Goal: Navigation & Orientation: Understand site structure

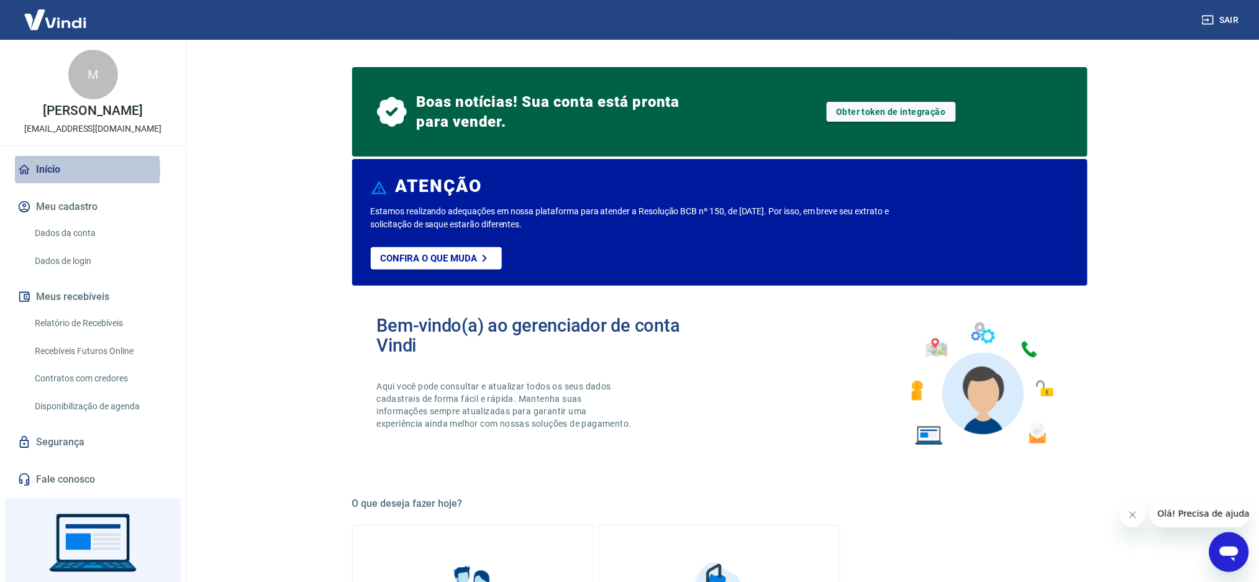
click at [60, 170] on link "Início" at bounding box center [93, 169] width 156 height 27
click at [82, 92] on div "M" at bounding box center [93, 75] width 50 height 50
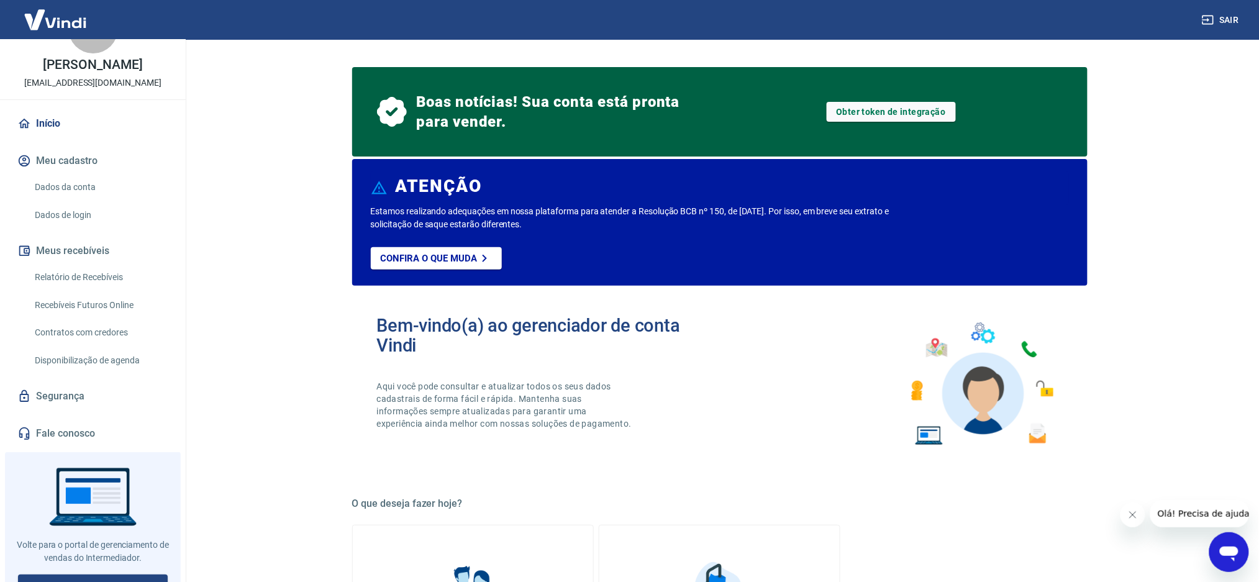
scroll to position [60, 0]
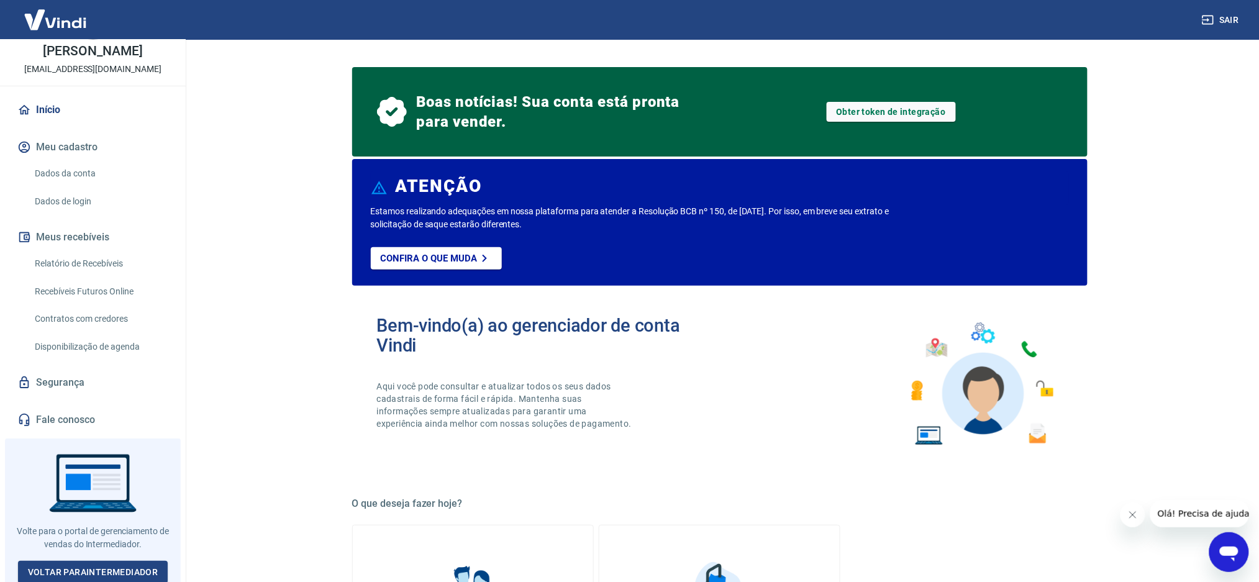
drag, startPoint x: 408, startPoint y: 140, endPoint x: 291, endPoint y: 119, distance: 118.7
click at [291, 119] on main "Boas notícias! Sua conta está pronta para vender. Obter token de integração ATE…" at bounding box center [719, 311] width 1079 height 542
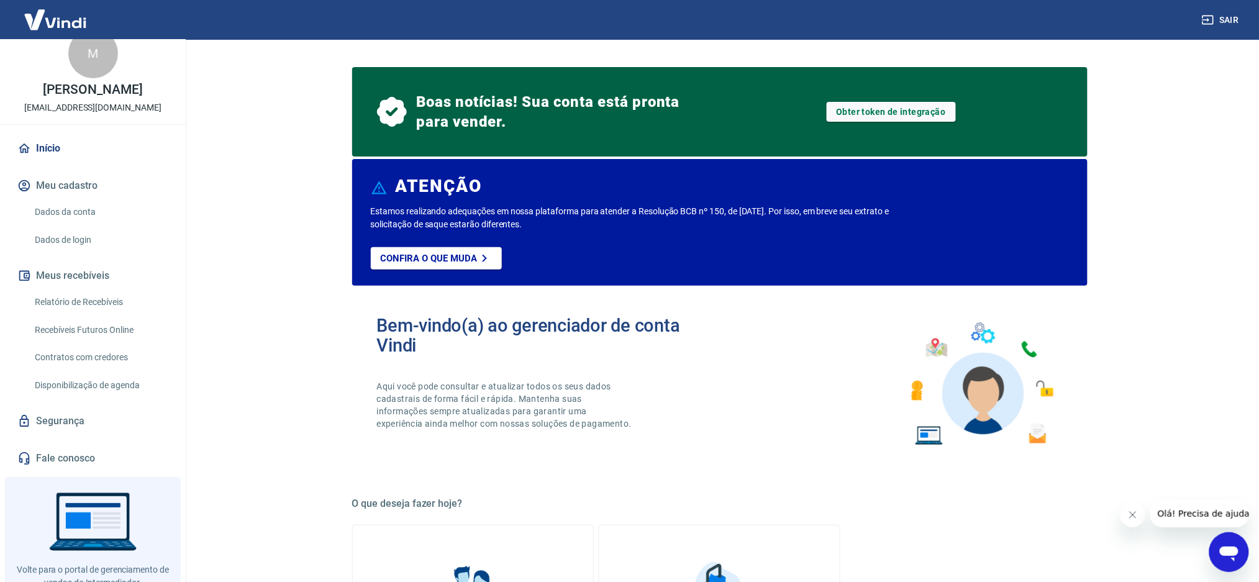
scroll to position [0, 0]
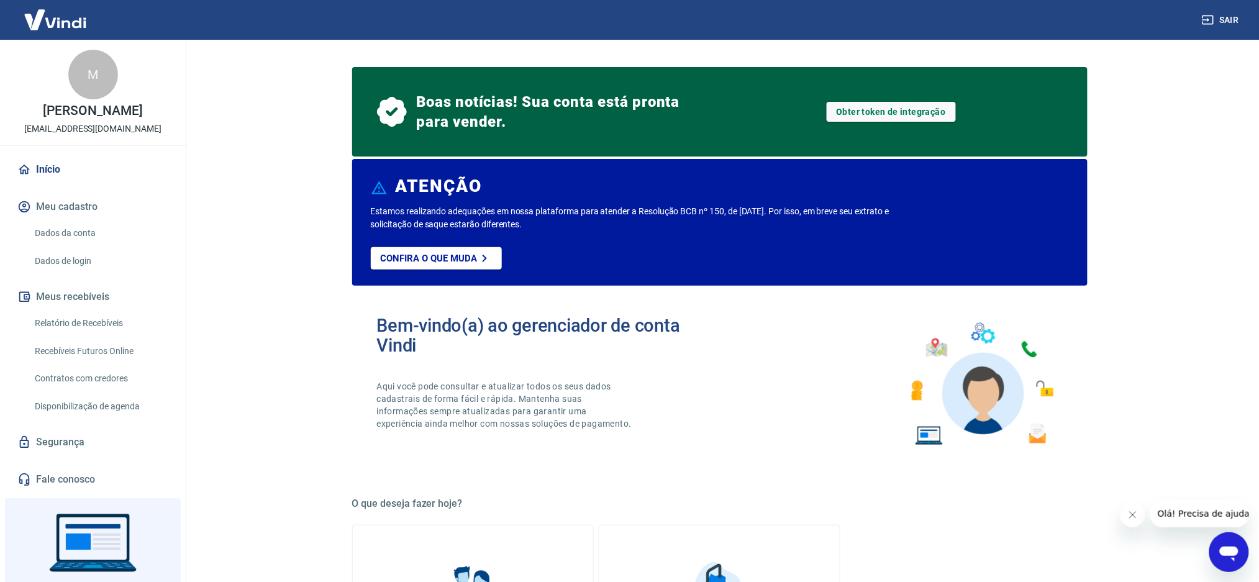
click at [76, 160] on link "Início" at bounding box center [93, 169] width 156 height 27
click at [87, 208] on button "Meu cadastro" at bounding box center [93, 206] width 156 height 27
click at [101, 298] on button "Meus recebíveis" at bounding box center [93, 296] width 156 height 27
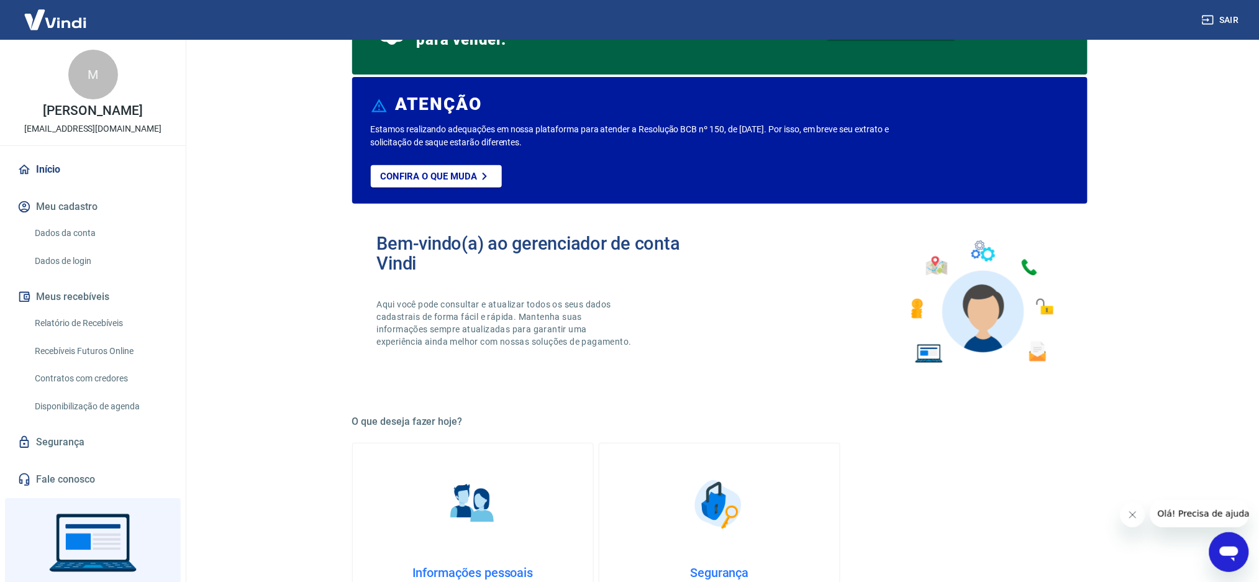
scroll to position [83, 0]
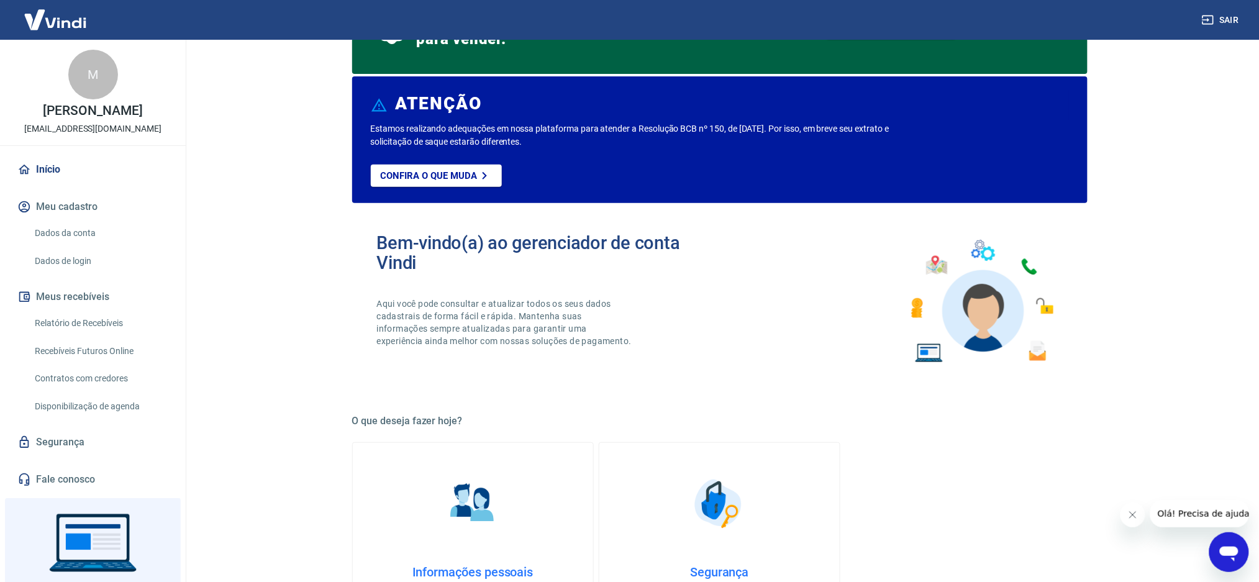
click at [63, 443] on link "Segurança" at bounding box center [93, 442] width 156 height 27
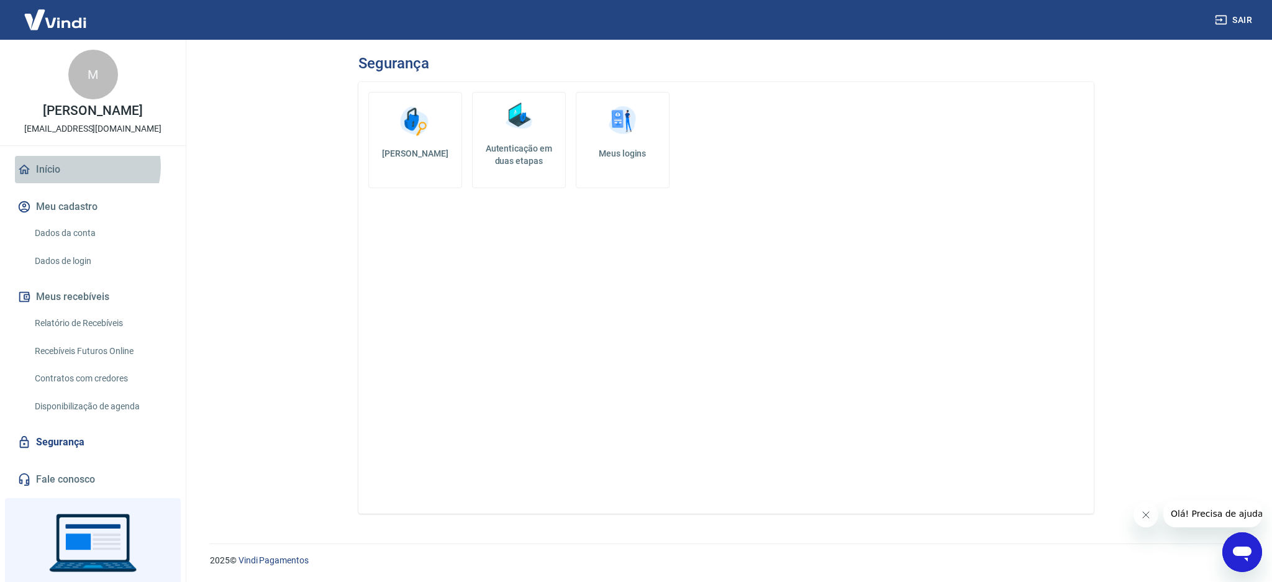
click at [84, 167] on link "Início" at bounding box center [93, 169] width 156 height 27
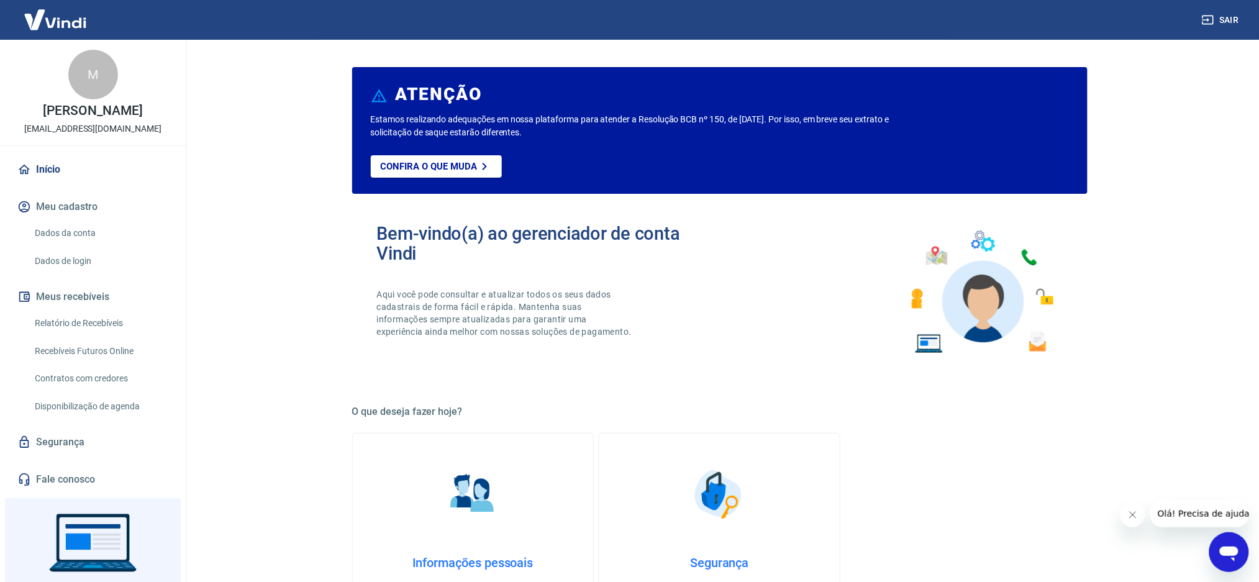
click at [97, 76] on div "M" at bounding box center [93, 75] width 50 height 50
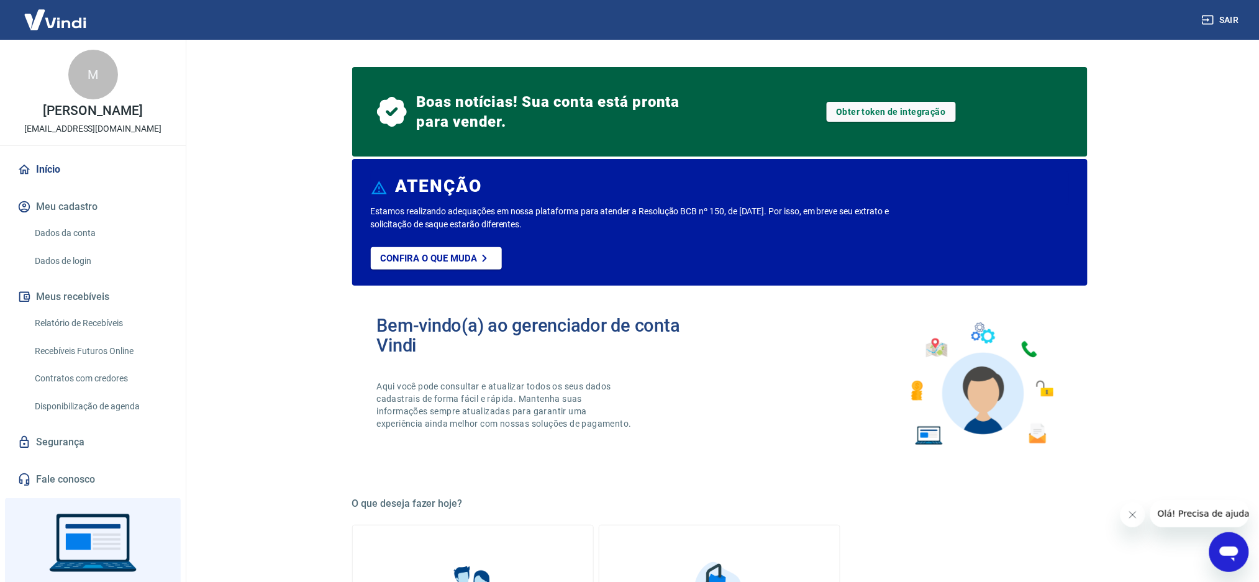
click at [58, 14] on img at bounding box center [55, 20] width 81 height 38
